Goal: Information Seeking & Learning: Learn about a topic

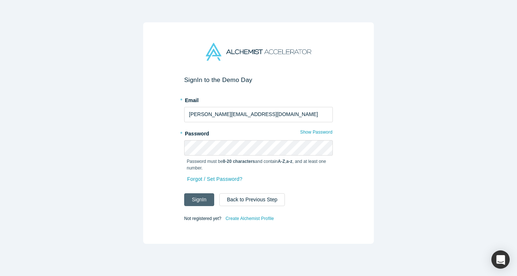
click at [202, 202] on button "Sign In" at bounding box center [199, 199] width 30 height 13
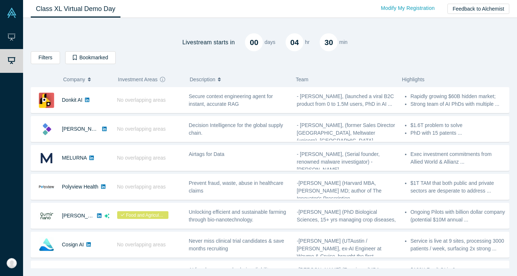
scroll to position [0, 0]
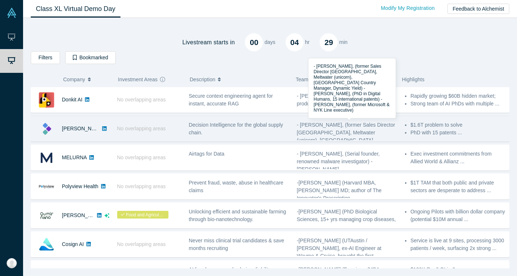
click at [322, 129] on span "- [PERSON_NAME], (former Sales Director [GEOGRAPHIC_DATA], Meltwater (unicorn),…" at bounding box center [346, 132] width 98 height 21
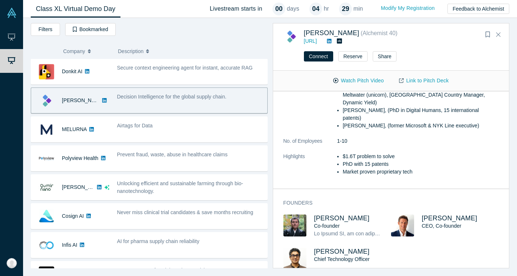
scroll to position [156, 0]
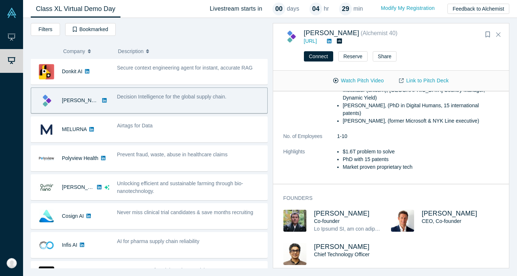
click at [205, 35] on div "Filters AI Artificial Intelligence AI (Artificial Intelligence) B2B SaaS Data A…" at bounding box center [149, 30] width 237 height 15
click at [500, 31] on icon "Close" at bounding box center [498, 34] width 4 height 7
